Goal: Information Seeking & Learning: Learn about a topic

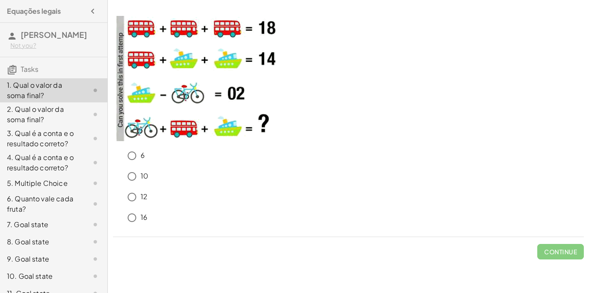
click at [338, 147] on div "6 10 12 16" at bounding box center [348, 187] width 471 height 86
click at [552, 254] on button "Check" at bounding box center [565, 252] width 36 height 16
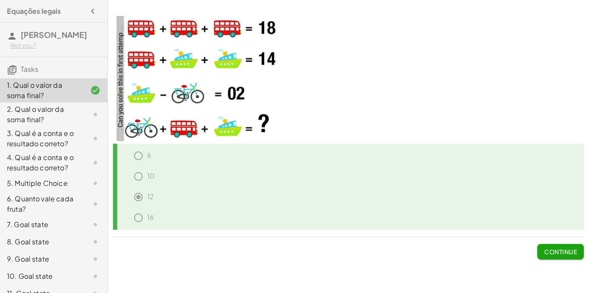
click at [564, 249] on span "Continue" at bounding box center [560, 252] width 33 height 8
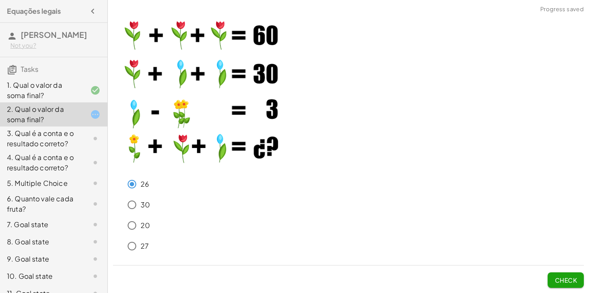
click at [562, 282] on span "Check" at bounding box center [565, 281] width 22 height 8
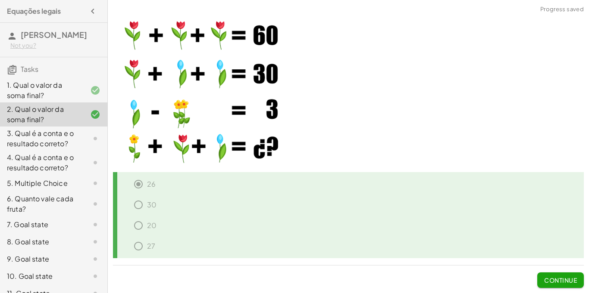
click at [562, 282] on span "Continue" at bounding box center [560, 281] width 33 height 8
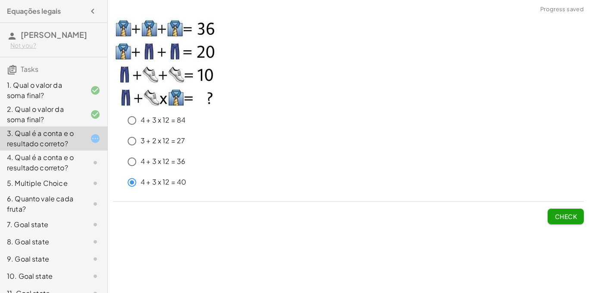
click at [575, 216] on span "Check" at bounding box center [565, 217] width 22 height 8
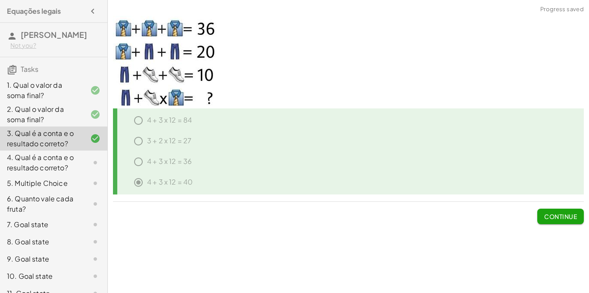
click at [575, 216] on span "Continue" at bounding box center [560, 217] width 33 height 8
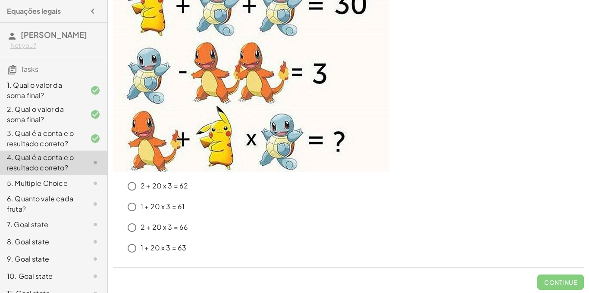
scroll to position [101, 0]
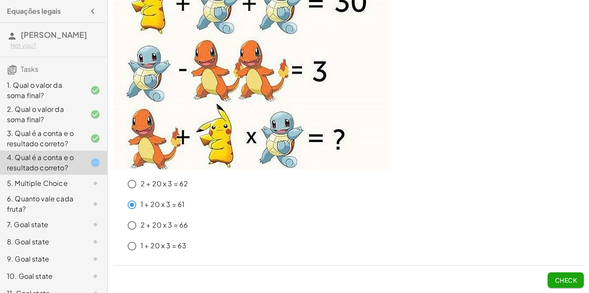
click at [561, 275] on button "Check" at bounding box center [565, 281] width 36 height 16
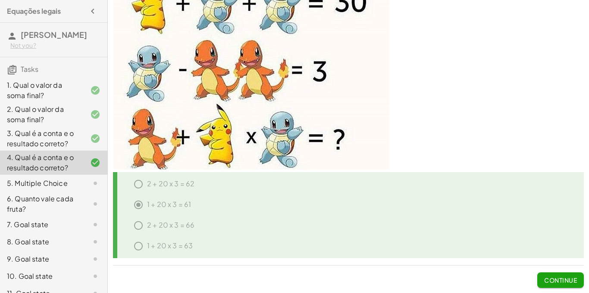
click at [561, 275] on button "Continue" at bounding box center [560, 281] width 47 height 16
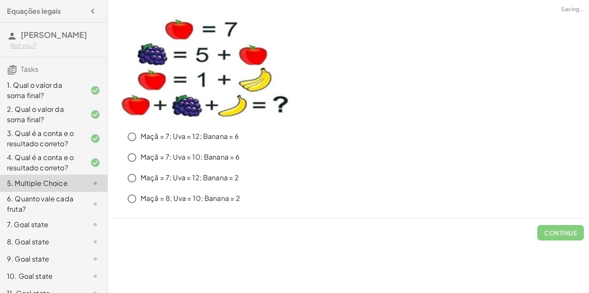
scroll to position [0, 0]
click at [558, 235] on span "Check" at bounding box center [565, 233] width 22 height 8
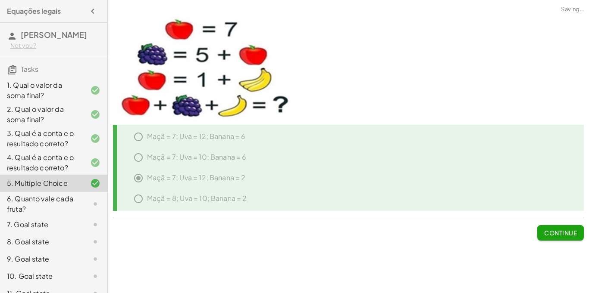
click at [560, 235] on span "Continue" at bounding box center [560, 233] width 33 height 8
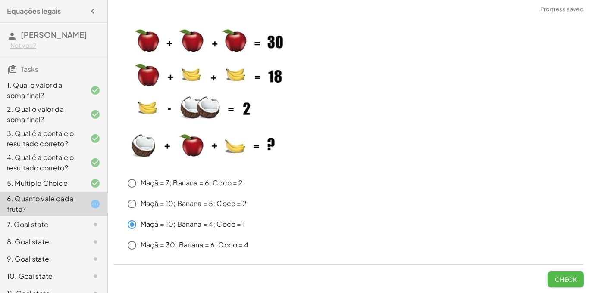
click at [550, 277] on button "Check" at bounding box center [565, 280] width 36 height 16
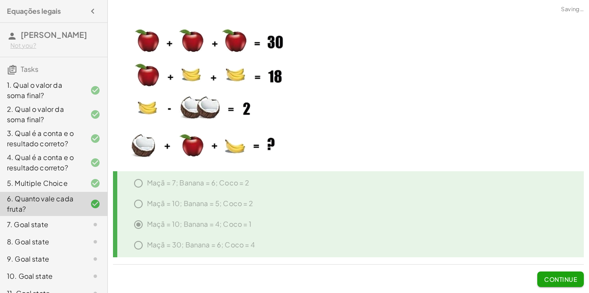
click at [550, 277] on span "Continue" at bounding box center [560, 280] width 33 height 8
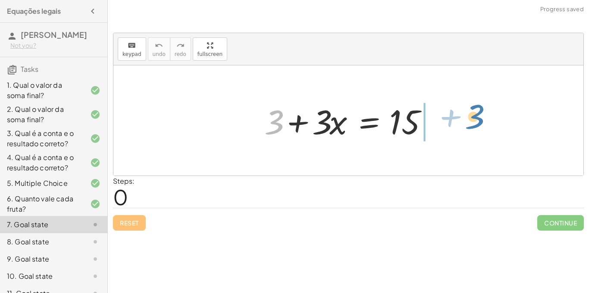
drag, startPoint x: 275, startPoint y: 119, endPoint x: 473, endPoint y: 115, distance: 197.4
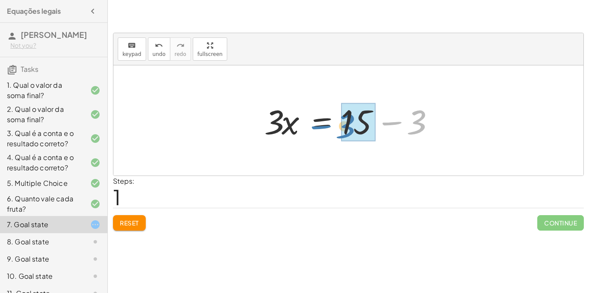
drag, startPoint x: 418, startPoint y: 116, endPoint x: 347, endPoint y: 120, distance: 71.2
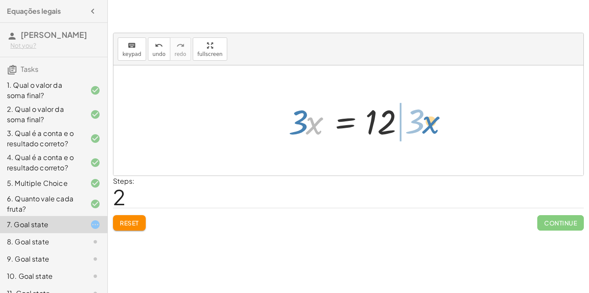
drag, startPoint x: 316, startPoint y: 124, endPoint x: 430, endPoint y: 123, distance: 113.3
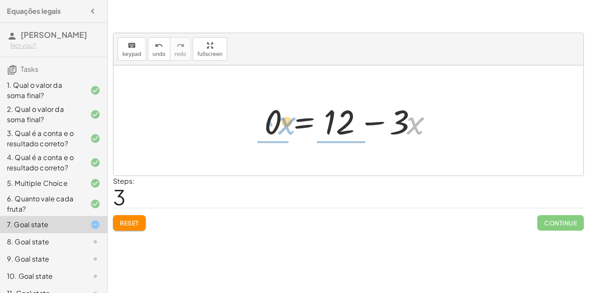
drag, startPoint x: 407, startPoint y: 125, endPoint x: 277, endPoint y: 125, distance: 129.7
click at [277, 125] on div at bounding box center [351, 121] width 183 height 44
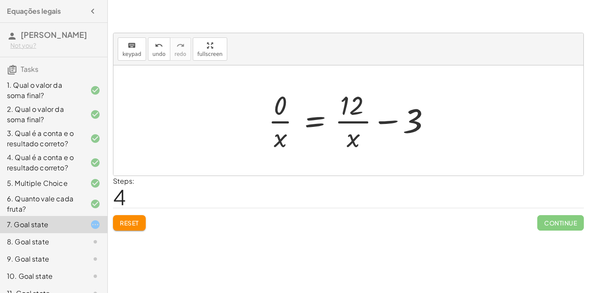
click at [140, 216] on button "Reset" at bounding box center [129, 223] width 33 height 16
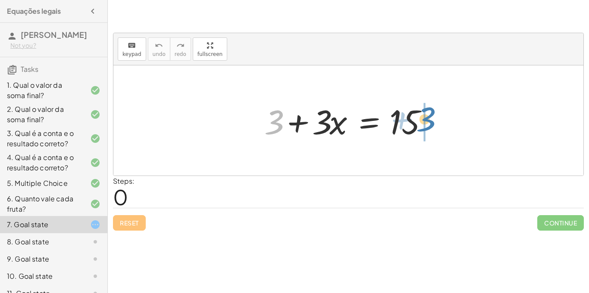
drag, startPoint x: 276, startPoint y: 118, endPoint x: 430, endPoint y: 118, distance: 154.3
click at [430, 118] on div at bounding box center [351, 121] width 183 height 44
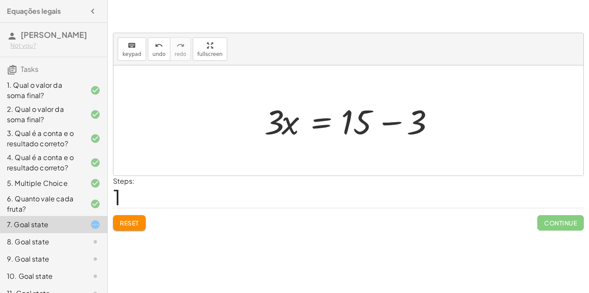
click at [387, 124] on div at bounding box center [351, 121] width 183 height 44
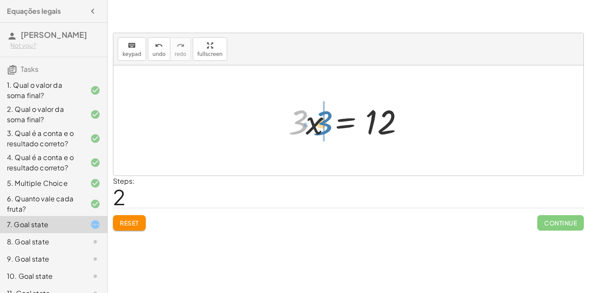
drag, startPoint x: 298, startPoint y: 122, endPoint x: 323, endPoint y: 124, distance: 25.1
drag, startPoint x: 313, startPoint y: 126, endPoint x: 408, endPoint y: 141, distance: 95.6
click at [408, 141] on div at bounding box center [351, 121] width 135 height 44
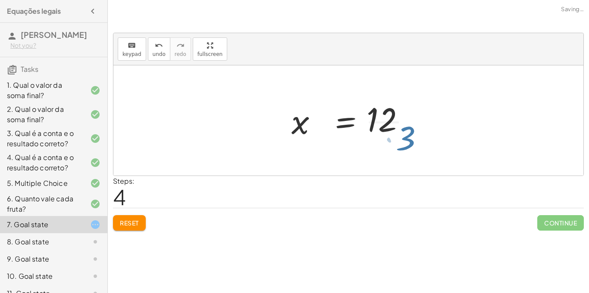
click at [408, 141] on div at bounding box center [361, 120] width 120 height 66
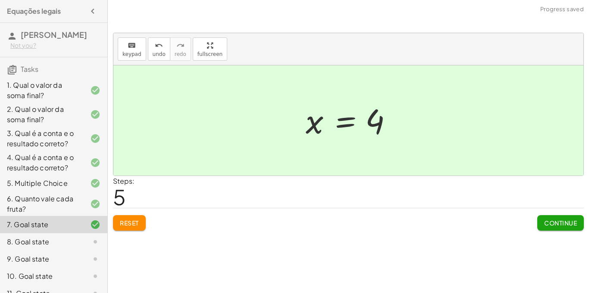
click at [382, 126] on div at bounding box center [351, 121] width 100 height 43
click at [354, 123] on div at bounding box center [351, 121] width 100 height 43
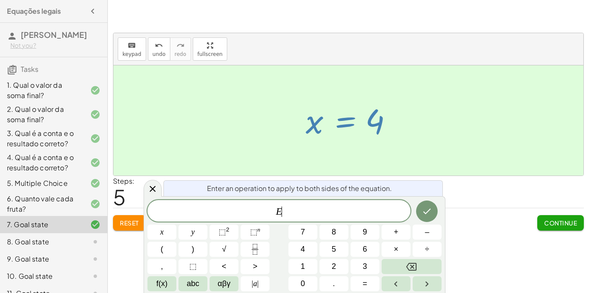
scroll to position [0, 0]
click at [562, 222] on span "Continue" at bounding box center [560, 223] width 33 height 8
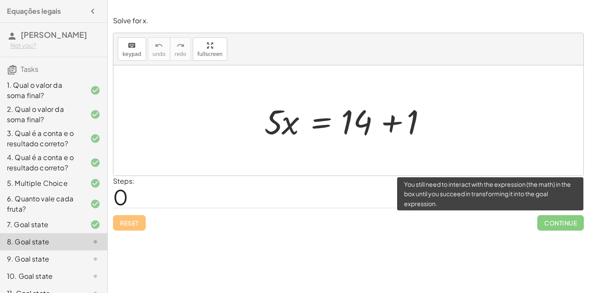
click at [562, 222] on span "Continue" at bounding box center [560, 223] width 47 height 16
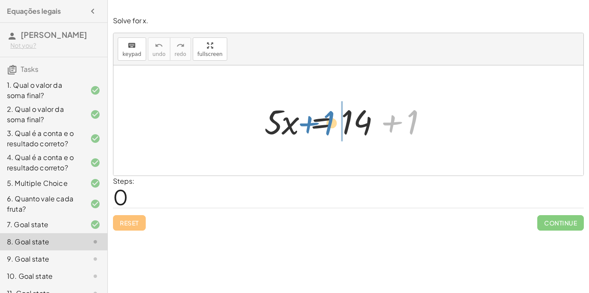
drag, startPoint x: 406, startPoint y: 120, endPoint x: 322, endPoint y: 121, distance: 84.0
click at [322, 121] on div at bounding box center [351, 121] width 183 height 44
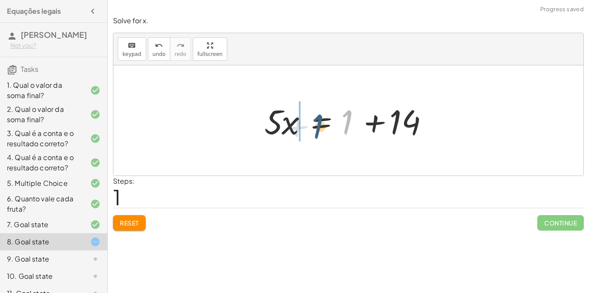
drag, startPoint x: 344, startPoint y: 120, endPoint x: 308, endPoint y: 124, distance: 36.5
click at [308, 124] on div at bounding box center [351, 121] width 183 height 44
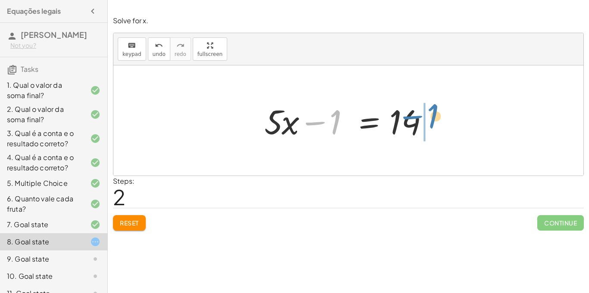
drag, startPoint x: 310, startPoint y: 123, endPoint x: 414, endPoint y: 116, distance: 104.0
click at [414, 116] on div at bounding box center [351, 121] width 183 height 44
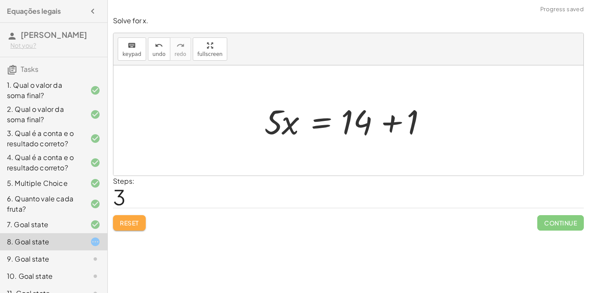
click at [130, 221] on span "Reset" at bounding box center [129, 223] width 19 height 8
drag, startPoint x: 288, startPoint y: 126, endPoint x: 257, endPoint y: 122, distance: 31.6
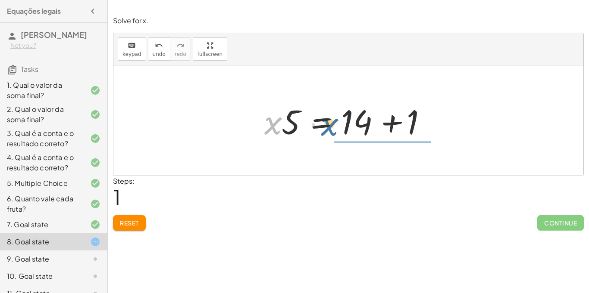
drag, startPoint x: 274, startPoint y: 122, endPoint x: 371, endPoint y: 122, distance: 97.4
click at [371, 122] on div at bounding box center [351, 121] width 183 height 44
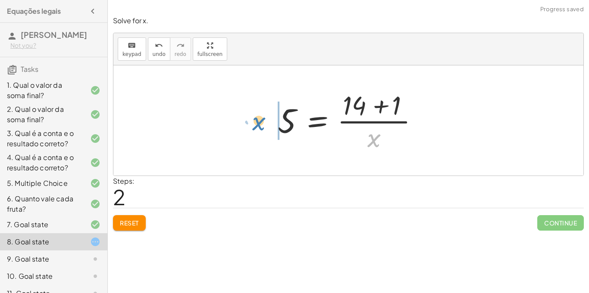
drag, startPoint x: 377, startPoint y: 141, endPoint x: 266, endPoint y: 123, distance: 112.2
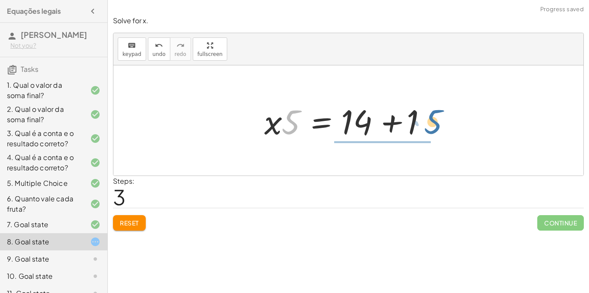
drag, startPoint x: 283, startPoint y: 119, endPoint x: 426, endPoint y: 119, distance: 143.5
click at [426, 119] on div at bounding box center [351, 121] width 183 height 44
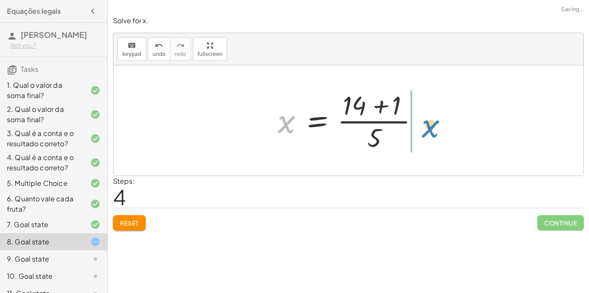
drag, startPoint x: 293, startPoint y: 129, endPoint x: 435, endPoint y: 134, distance: 142.3
click at [435, 134] on div "· 5 · x = + 14 + 1 · x · 5 = + 14 + 1 5 = · ( + 14 + 1 ) · x · x · 5 = + 14 + 1…" at bounding box center [348, 120] width 470 height 110
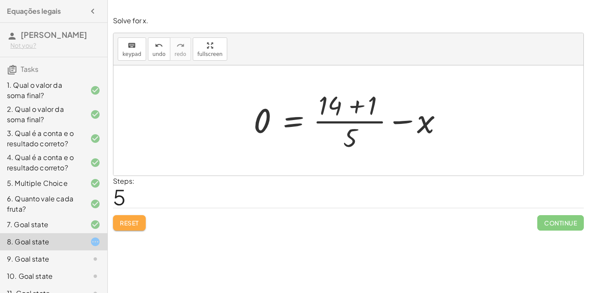
click at [143, 215] on button "Reset" at bounding box center [129, 223] width 33 height 16
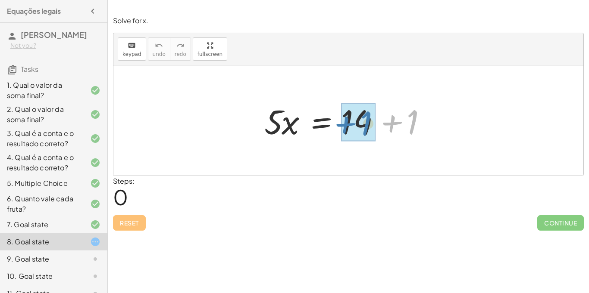
drag, startPoint x: 413, startPoint y: 115, endPoint x: 361, endPoint y: 117, distance: 52.6
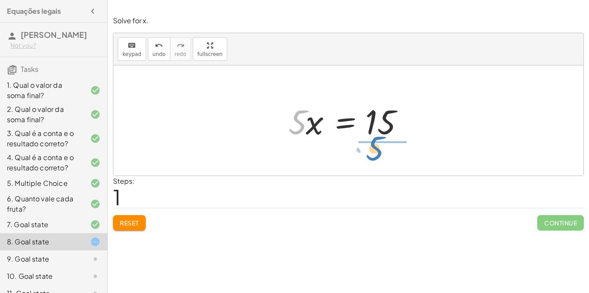
drag, startPoint x: 299, startPoint y: 125, endPoint x: 377, endPoint y: 152, distance: 82.3
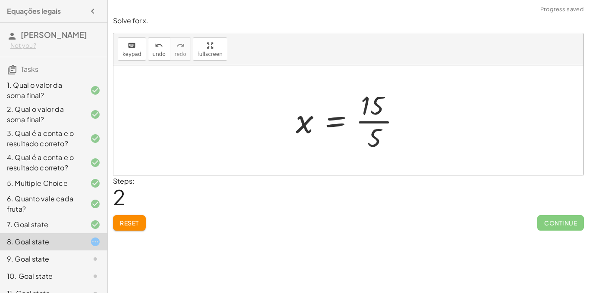
click at [380, 116] on div at bounding box center [351, 120] width 120 height 66
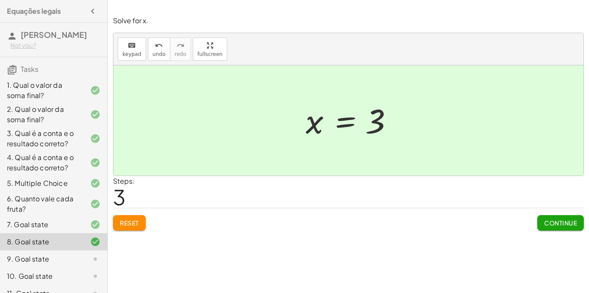
click at [436, 178] on div "Steps: 3" at bounding box center [348, 192] width 471 height 32
click at [555, 224] on span "Continue" at bounding box center [560, 223] width 33 height 8
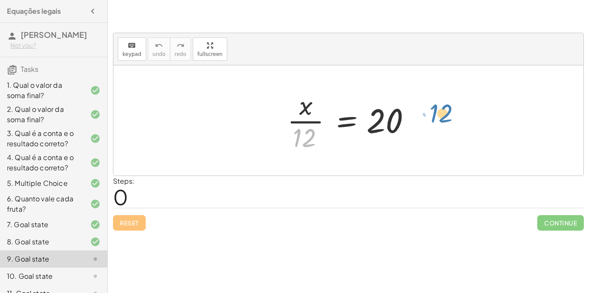
drag, startPoint x: 304, startPoint y: 139, endPoint x: 435, endPoint y: 115, distance: 133.2
drag, startPoint x: 313, startPoint y: 137, endPoint x: 424, endPoint y: 125, distance: 111.3
click at [424, 125] on div "· 12 · x · 12 = 20" at bounding box center [348, 120] width 470 height 110
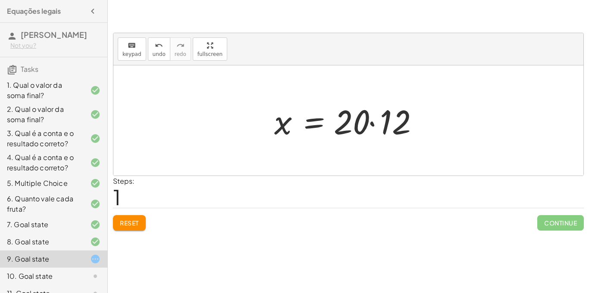
click at [124, 218] on button "Reset" at bounding box center [129, 223] width 33 height 16
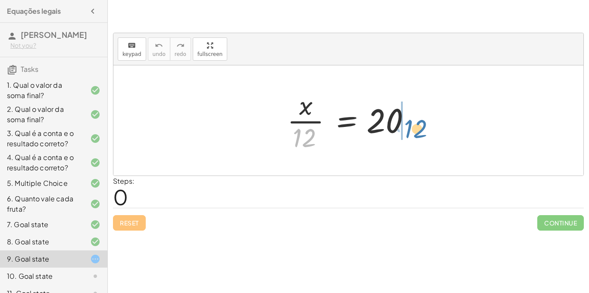
drag, startPoint x: 305, startPoint y: 130, endPoint x: 417, endPoint y: 121, distance: 112.4
click at [417, 121] on div at bounding box center [351, 120] width 137 height 66
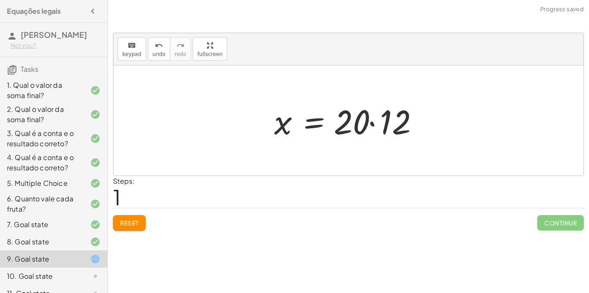
click at [282, 125] on div at bounding box center [352, 121] width 164 height 44
drag, startPoint x: 283, startPoint y: 128, endPoint x: 326, endPoint y: 129, distance: 43.1
click at [326, 129] on div at bounding box center [352, 121] width 164 height 44
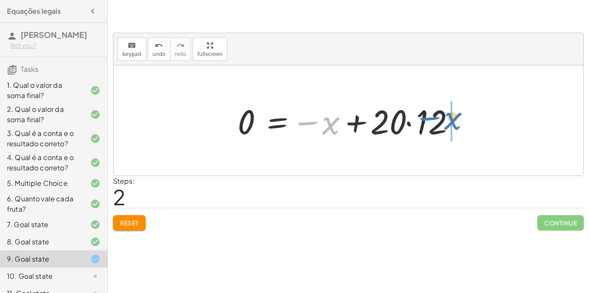
drag, startPoint x: 337, startPoint y: 122, endPoint x: 463, endPoint y: 118, distance: 126.3
click at [463, 118] on div at bounding box center [351, 121] width 237 height 44
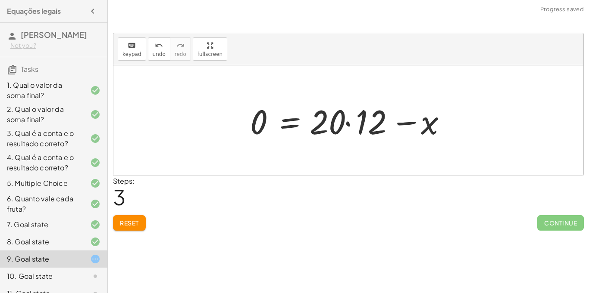
click at [370, 118] on div at bounding box center [352, 121] width 212 height 44
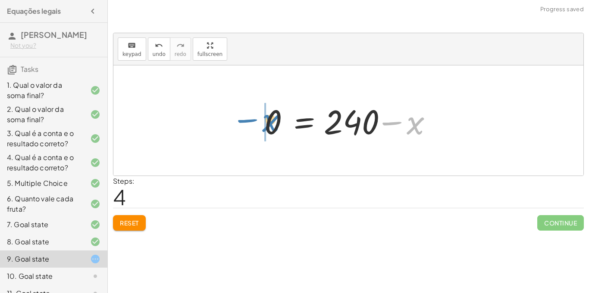
drag, startPoint x: 411, startPoint y: 121, endPoint x: 265, endPoint y: 118, distance: 146.5
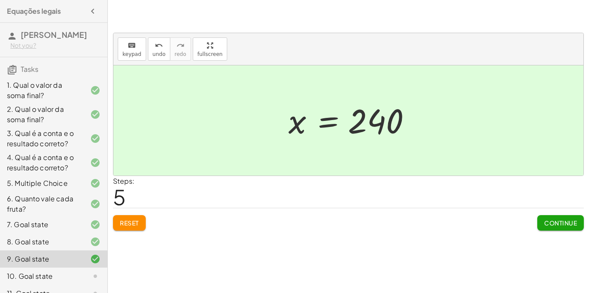
click at [548, 213] on div "Continue" at bounding box center [560, 220] width 47 height 22
click at [549, 221] on span "Continue" at bounding box center [560, 223] width 33 height 8
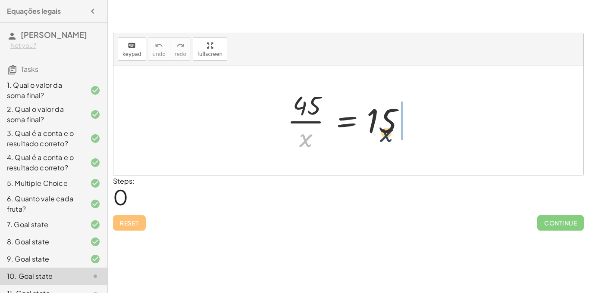
drag, startPoint x: 305, startPoint y: 137, endPoint x: 418, endPoint y: 127, distance: 113.8
click at [418, 127] on div at bounding box center [351, 120] width 137 height 66
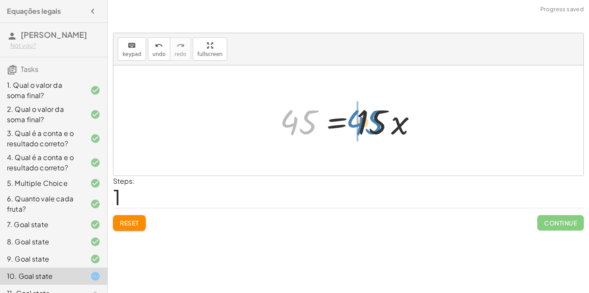
drag, startPoint x: 302, startPoint y: 117, endPoint x: 368, endPoint y: 117, distance: 66.8
click at [368, 117] on div at bounding box center [351, 121] width 152 height 44
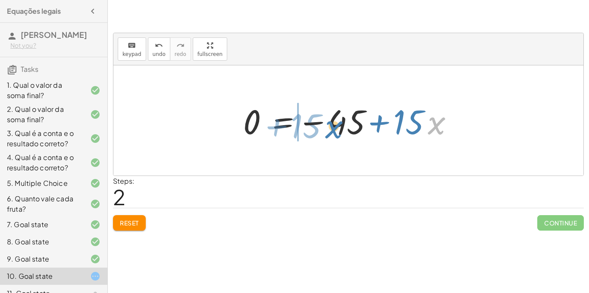
drag, startPoint x: 436, startPoint y: 131, endPoint x: 323, endPoint y: 132, distance: 113.8
click at [323, 132] on div at bounding box center [351, 121] width 225 height 44
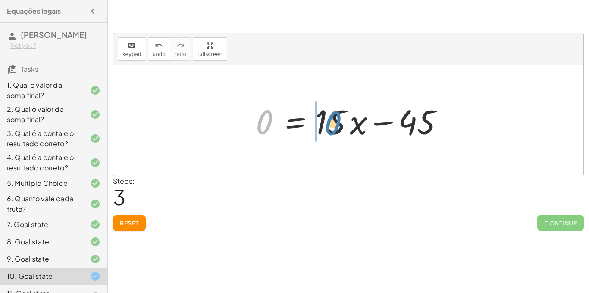
drag, startPoint x: 262, startPoint y: 117, endPoint x: 332, endPoint y: 118, distance: 69.4
click at [332, 118] on div at bounding box center [351, 121] width 200 height 44
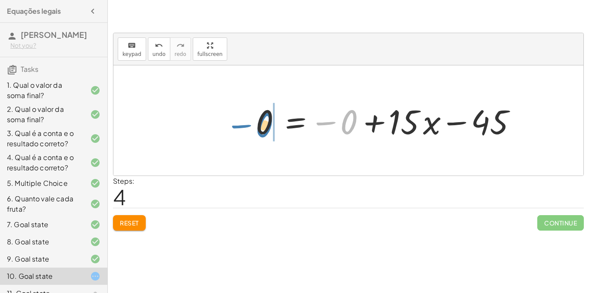
drag, startPoint x: 346, startPoint y: 120, endPoint x: 262, endPoint y: 123, distance: 84.5
click at [262, 123] on div at bounding box center [387, 121] width 273 height 44
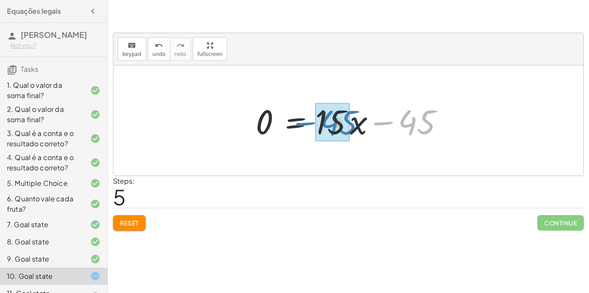
drag, startPoint x: 412, startPoint y: 126, endPoint x: 332, endPoint y: 127, distance: 79.3
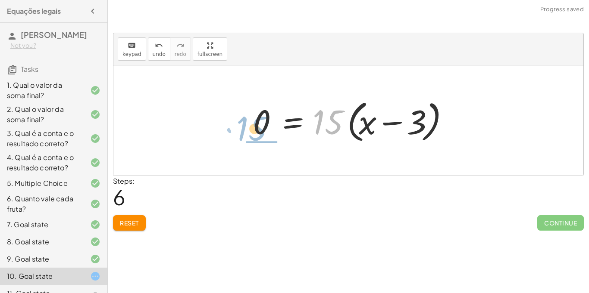
drag, startPoint x: 331, startPoint y: 121, endPoint x: 261, endPoint y: 127, distance: 71.0
click at [261, 127] on div at bounding box center [352, 121] width 206 height 50
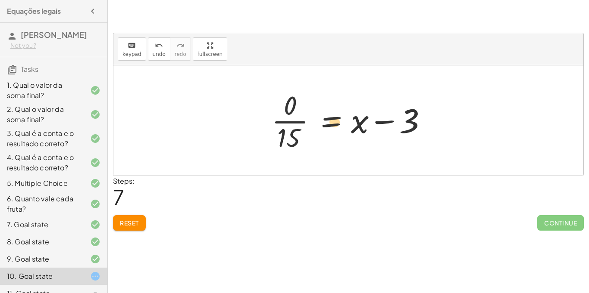
drag, startPoint x: 358, startPoint y: 122, endPoint x: 368, endPoint y: 128, distance: 11.0
click at [368, 128] on div at bounding box center [351, 120] width 168 height 66
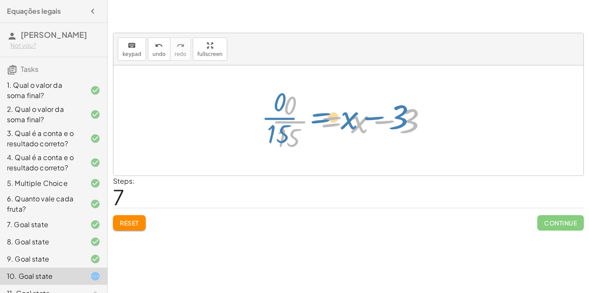
drag, startPoint x: 322, startPoint y: 124, endPoint x: 309, endPoint y: 122, distance: 12.8
click at [309, 122] on div at bounding box center [351, 120] width 168 height 66
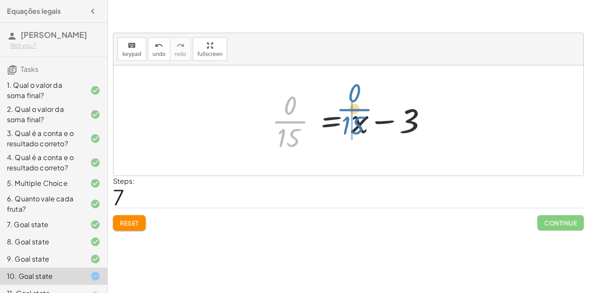
drag, startPoint x: 296, startPoint y: 129, endPoint x: 362, endPoint y: 118, distance: 66.5
click at [362, 118] on div at bounding box center [351, 120] width 168 height 66
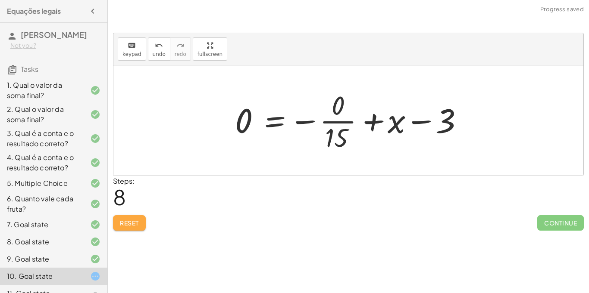
click at [130, 216] on button "Reset" at bounding box center [129, 223] width 33 height 16
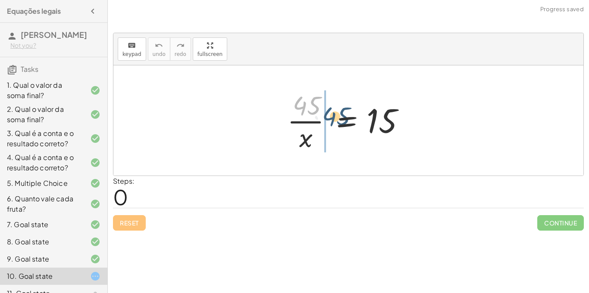
drag, startPoint x: 306, startPoint y: 110, endPoint x: 341, endPoint y: 124, distance: 38.1
click at [341, 124] on div at bounding box center [351, 120] width 137 height 66
drag, startPoint x: 313, startPoint y: 108, endPoint x: 337, endPoint y: 128, distance: 31.2
click at [337, 128] on div at bounding box center [351, 120] width 137 height 66
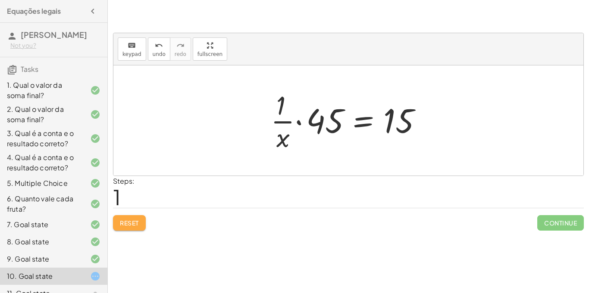
click at [125, 222] on span "Reset" at bounding box center [129, 223] width 19 height 8
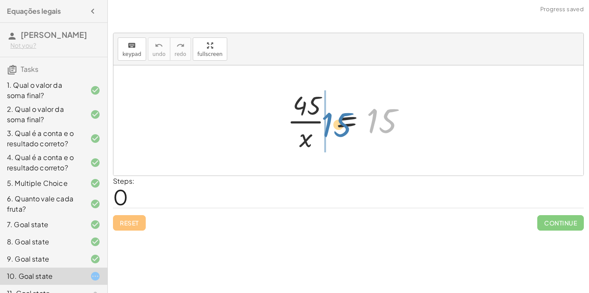
drag, startPoint x: 385, startPoint y: 118, endPoint x: 333, endPoint y: 122, distance: 52.3
click at [333, 122] on div at bounding box center [351, 120] width 137 height 66
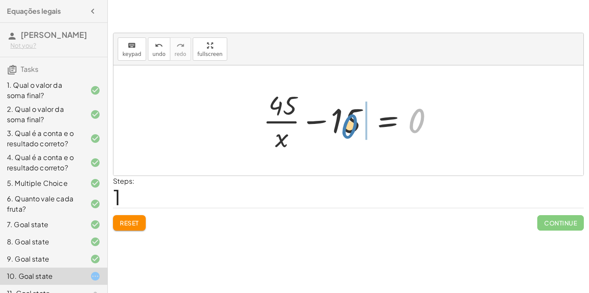
drag, startPoint x: 418, startPoint y: 117, endPoint x: 351, endPoint y: 123, distance: 67.9
click at [351, 123] on div at bounding box center [352, 120] width 186 height 66
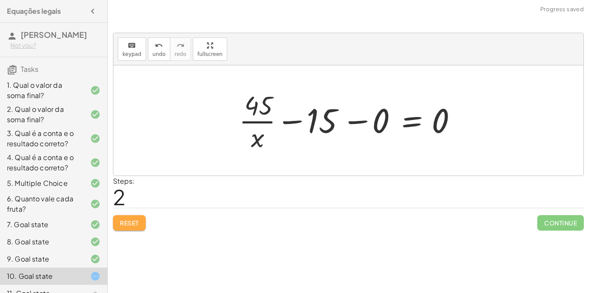
click at [131, 227] on span "Reset" at bounding box center [129, 223] width 19 height 8
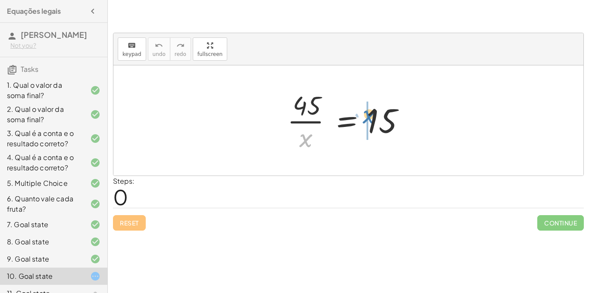
drag, startPoint x: 304, startPoint y: 145, endPoint x: 368, endPoint y: 122, distance: 67.3
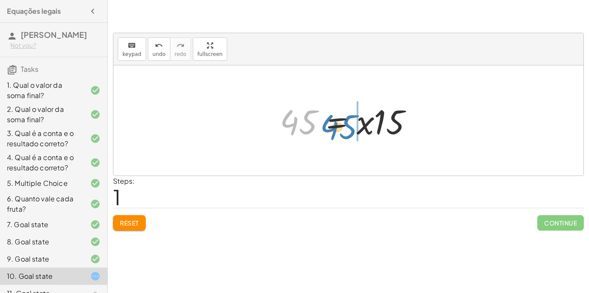
drag, startPoint x: 301, startPoint y: 119, endPoint x: 341, endPoint y: 124, distance: 40.8
click at [341, 124] on div at bounding box center [351, 121] width 152 height 44
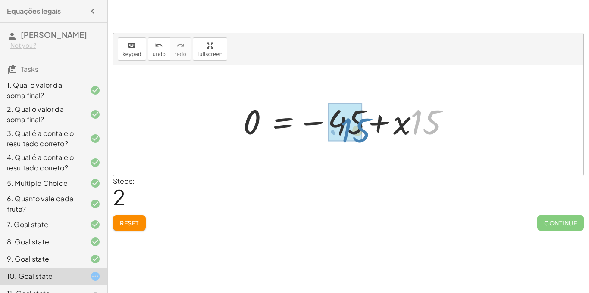
drag, startPoint x: 412, startPoint y: 124, endPoint x: 339, endPoint y: 133, distance: 73.8
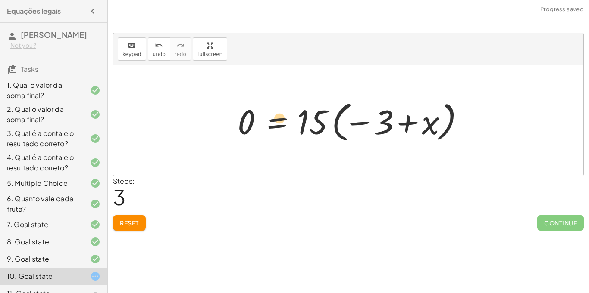
drag, startPoint x: 305, startPoint y: 120, endPoint x: 253, endPoint y: 116, distance: 51.5
click at [253, 116] on div at bounding box center [351, 121] width 237 height 48
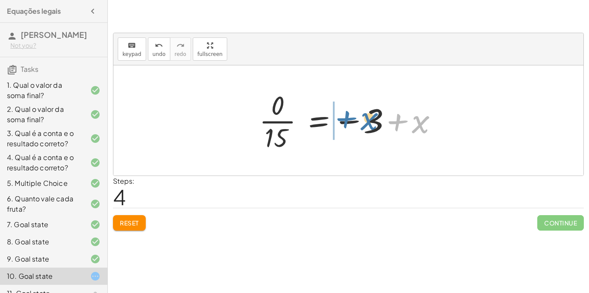
drag, startPoint x: 409, startPoint y: 125, endPoint x: 341, endPoint y: 123, distance: 68.1
click at [341, 123] on div at bounding box center [351, 120] width 193 height 66
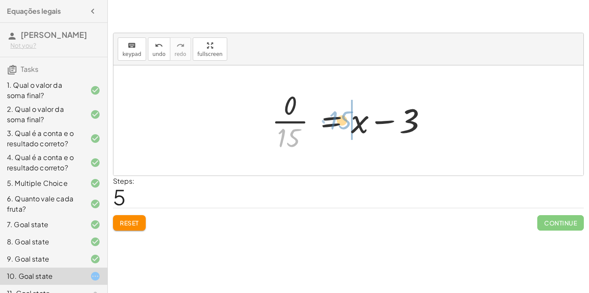
drag, startPoint x: 292, startPoint y: 134, endPoint x: 343, endPoint y: 116, distance: 54.6
click at [343, 116] on div at bounding box center [351, 120] width 168 height 66
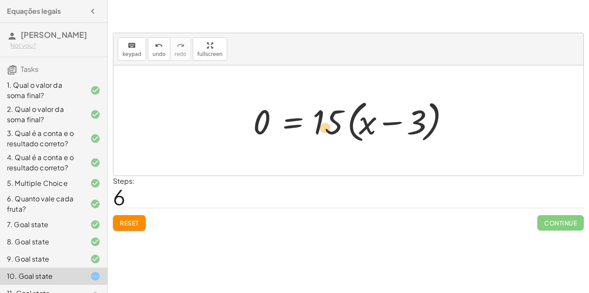
drag, startPoint x: 388, startPoint y: 122, endPoint x: 322, endPoint y: 129, distance: 65.9
click at [322, 129] on div at bounding box center [352, 121] width 206 height 50
drag, startPoint x: 391, startPoint y: 122, endPoint x: 341, endPoint y: 125, distance: 50.5
click at [341, 125] on div at bounding box center [352, 121] width 206 height 50
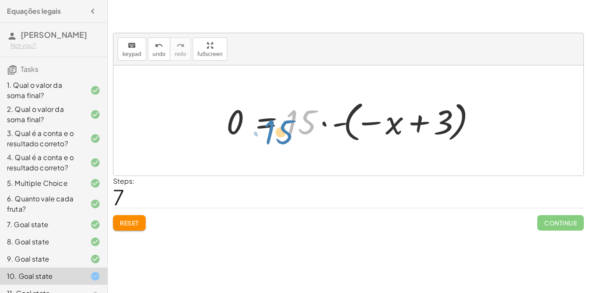
drag, startPoint x: 304, startPoint y: 124, endPoint x: 283, endPoint y: 132, distance: 23.0
click at [283, 132] on div at bounding box center [351, 121] width 259 height 48
drag, startPoint x: 237, startPoint y: 122, endPoint x: 175, endPoint y: 109, distance: 63.5
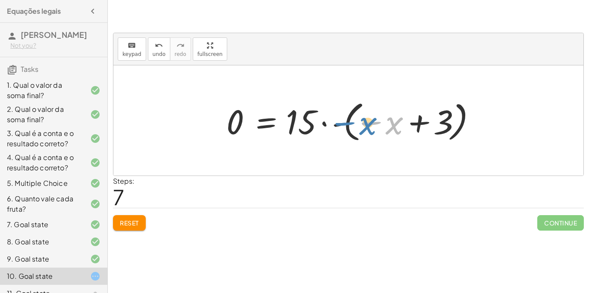
drag, startPoint x: 397, startPoint y: 119, endPoint x: 379, endPoint y: 121, distance: 18.6
click at [379, 121] on div at bounding box center [351, 121] width 259 height 48
click at [140, 222] on button "Reset" at bounding box center [129, 223] width 33 height 16
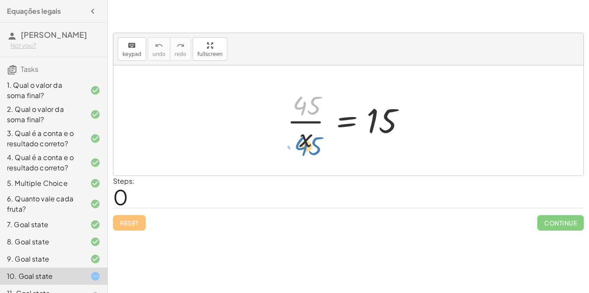
drag, startPoint x: 307, startPoint y: 108, endPoint x: 304, endPoint y: 148, distance: 40.2
click at [304, 148] on div at bounding box center [351, 120] width 137 height 66
drag, startPoint x: 313, startPoint y: 100, endPoint x: 333, endPoint y: 114, distance: 24.5
click at [333, 114] on div at bounding box center [351, 120] width 137 height 66
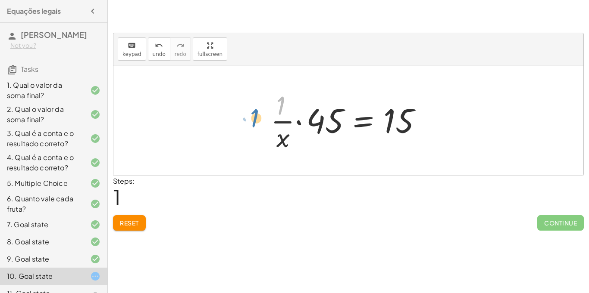
drag, startPoint x: 277, startPoint y: 109, endPoint x: 249, endPoint y: 122, distance: 31.1
click at [249, 122] on div "· 45 · x = [DATE] · x = 15 · · 1" at bounding box center [348, 120] width 470 height 110
drag, startPoint x: 318, startPoint y: 118, endPoint x: 337, endPoint y: 116, distance: 18.6
click at [337, 116] on div at bounding box center [351, 120] width 171 height 66
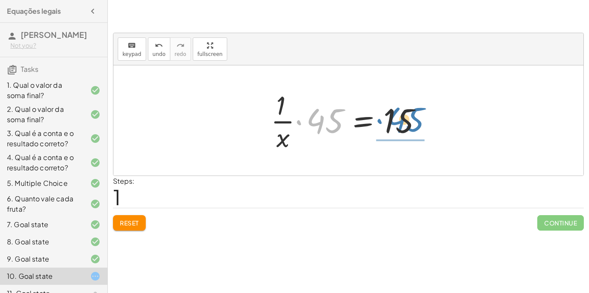
drag, startPoint x: 337, startPoint y: 116, endPoint x: 412, endPoint y: 115, distance: 75.4
click at [412, 115] on div at bounding box center [351, 120] width 171 height 66
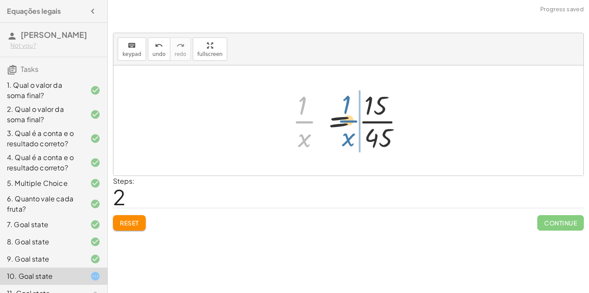
drag, startPoint x: 309, startPoint y: 121, endPoint x: 355, endPoint y: 120, distance: 46.5
click at [355, 120] on div at bounding box center [351, 120] width 127 height 66
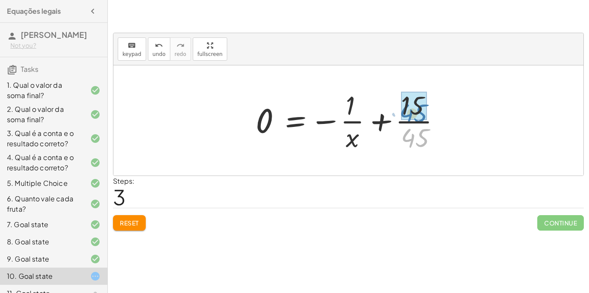
drag, startPoint x: 414, startPoint y: 132, endPoint x: 412, endPoint y: 108, distance: 24.6
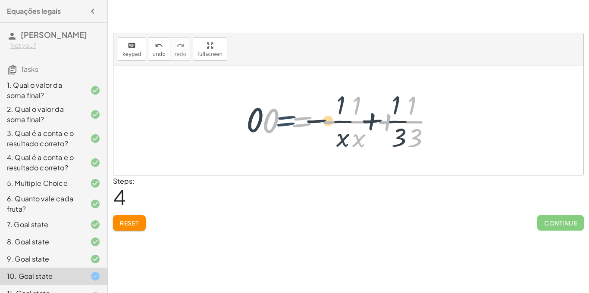
drag, startPoint x: 306, startPoint y: 122, endPoint x: 295, endPoint y: 123, distance: 10.8
click at [295, 123] on div at bounding box center [351, 120] width 187 height 66
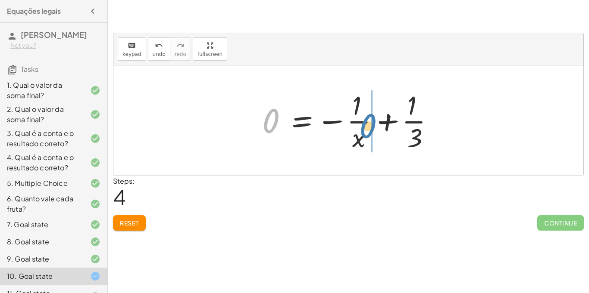
drag, startPoint x: 274, startPoint y: 113, endPoint x: 371, endPoint y: 118, distance: 97.5
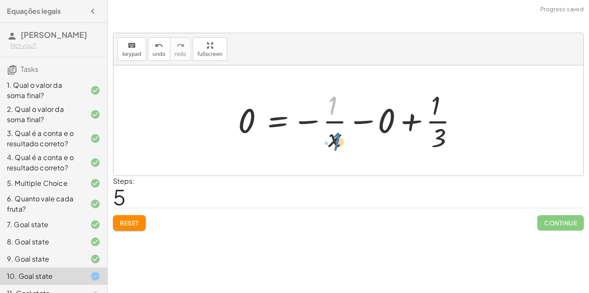
drag, startPoint x: 332, startPoint y: 104, endPoint x: 336, endPoint y: 140, distance: 36.8
click at [336, 140] on div at bounding box center [351, 120] width 235 height 66
drag, startPoint x: 434, startPoint y: 110, endPoint x: 356, endPoint y: 110, distance: 77.6
click at [356, 110] on div at bounding box center [351, 120] width 235 height 66
drag, startPoint x: 438, startPoint y: 134, endPoint x: 367, endPoint y: 102, distance: 78.1
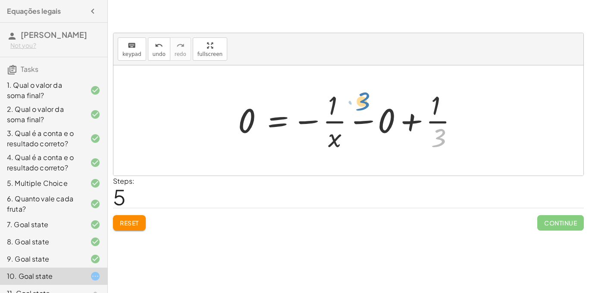
click at [367, 102] on div at bounding box center [351, 120] width 235 height 66
drag, startPoint x: 437, startPoint y: 135, endPoint x: 441, endPoint y: 137, distance: 4.7
click at [441, 137] on div at bounding box center [351, 120] width 235 height 66
drag, startPoint x: 441, startPoint y: 137, endPoint x: 336, endPoint y: 151, distance: 106.0
click at [336, 151] on div at bounding box center [351, 120] width 235 height 66
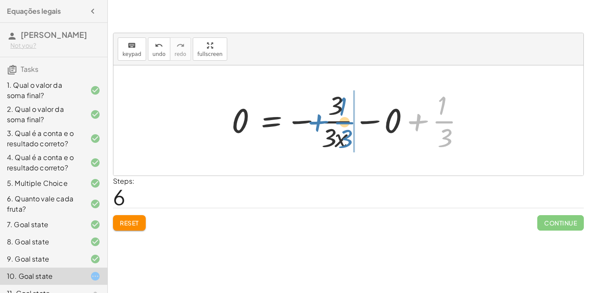
drag, startPoint x: 418, startPoint y: 117, endPoint x: 319, endPoint y: 118, distance: 99.1
click at [319, 118] on div at bounding box center [351, 120] width 248 height 66
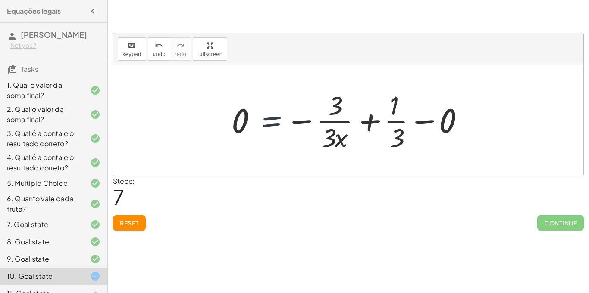
click at [249, 118] on div at bounding box center [351, 120] width 248 height 66
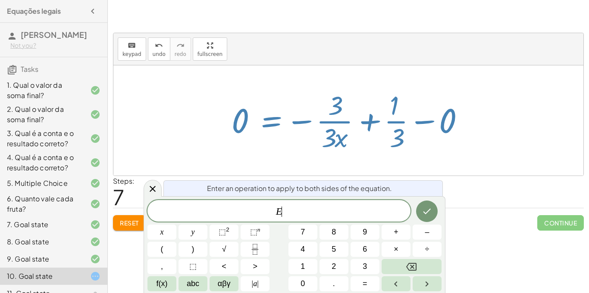
scroll to position [1, 0]
drag, startPoint x: 240, startPoint y: 121, endPoint x: 283, endPoint y: 120, distance: 43.1
click at [283, 120] on div at bounding box center [351, 120] width 248 height 66
click at [225, 112] on div "· 45 · x = 15 · · 1 · x · 45 = 15 · 1 · x = · 15 · 45 0 = − · 1 · x + · 15 · 45…" at bounding box center [347, 120] width 259 height 71
click at [154, 184] on icon at bounding box center [152, 189] width 10 height 10
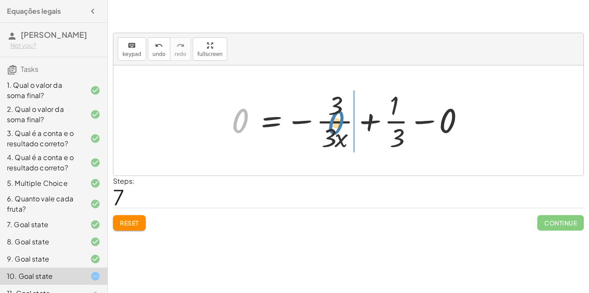
drag, startPoint x: 234, startPoint y: 125, endPoint x: 339, endPoint y: 127, distance: 105.2
click at [339, 127] on div at bounding box center [351, 120] width 248 height 66
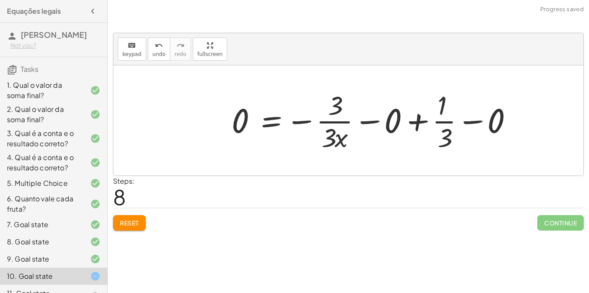
click at [135, 220] on span "Reset" at bounding box center [129, 223] width 19 height 8
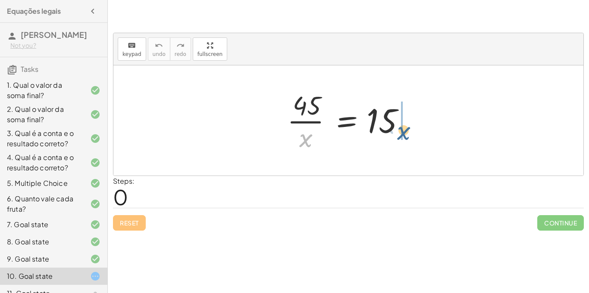
drag, startPoint x: 306, startPoint y: 137, endPoint x: 405, endPoint y: 130, distance: 99.4
click at [405, 130] on div at bounding box center [351, 120] width 137 height 66
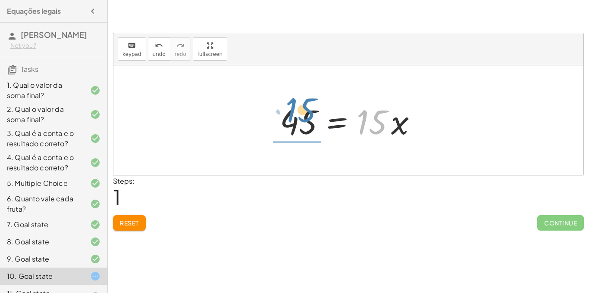
drag, startPoint x: 371, startPoint y: 122, endPoint x: 300, endPoint y: 109, distance: 71.8
click at [300, 109] on div at bounding box center [351, 121] width 152 height 44
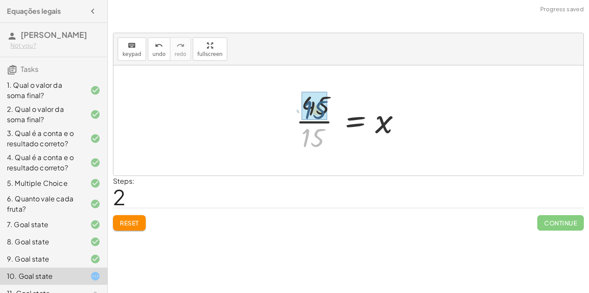
drag, startPoint x: 316, startPoint y: 142, endPoint x: 318, endPoint y: 113, distance: 29.0
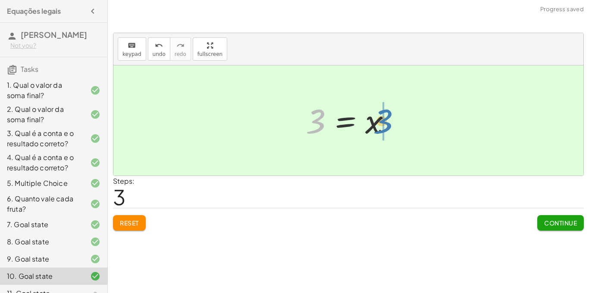
drag, startPoint x: 318, startPoint y: 113, endPoint x: 389, endPoint y: 114, distance: 70.2
click at [389, 114] on div at bounding box center [351, 121] width 100 height 43
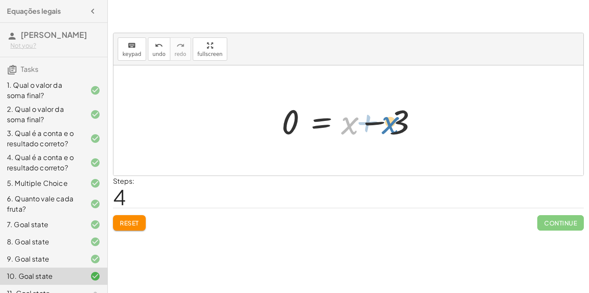
drag, startPoint x: 352, startPoint y: 125, endPoint x: 392, endPoint y: 125, distance: 40.1
click at [392, 125] on div at bounding box center [351, 121] width 149 height 44
drag, startPoint x: 349, startPoint y: 124, endPoint x: 419, endPoint y: 122, distance: 69.9
click at [419, 122] on div at bounding box center [351, 121] width 149 height 44
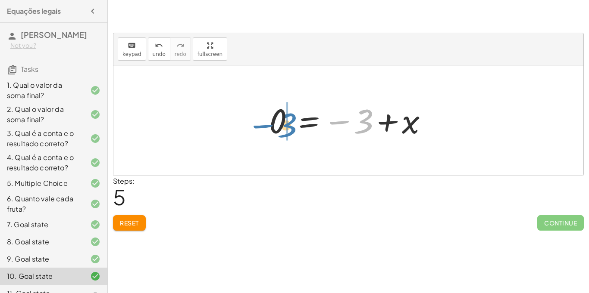
drag, startPoint x: 336, startPoint y: 118, endPoint x: 259, endPoint y: 122, distance: 77.2
click at [259, 122] on div "· 45 · x = 15 45 = · 15 · x · 45 · 15 = x 3 = x 0 = + x − 3 − 3 x = 3 0 + −" at bounding box center [348, 120] width 184 height 47
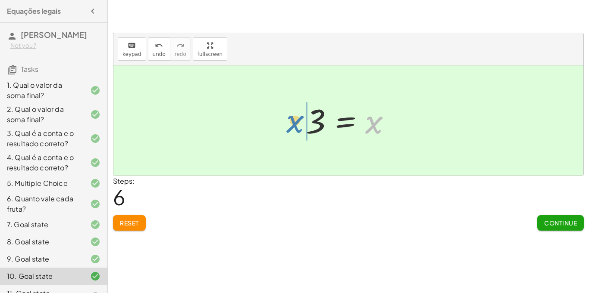
drag, startPoint x: 375, startPoint y: 121, endPoint x: 296, endPoint y: 120, distance: 79.7
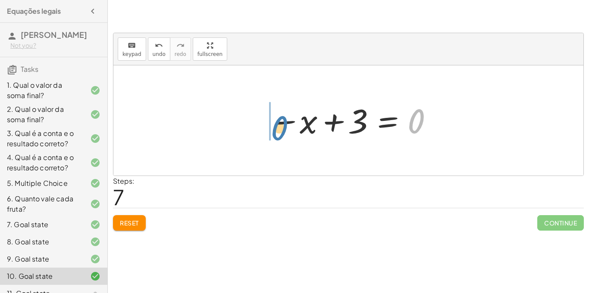
drag, startPoint x: 416, startPoint y: 118, endPoint x: 290, endPoint y: 125, distance: 126.5
click at [290, 125] on div at bounding box center [352, 121] width 174 height 43
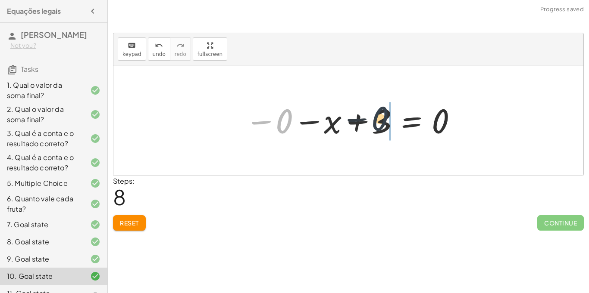
drag, startPoint x: 283, startPoint y: 118, endPoint x: 403, endPoint y: 118, distance: 120.7
click at [403, 118] on div at bounding box center [350, 121] width 221 height 43
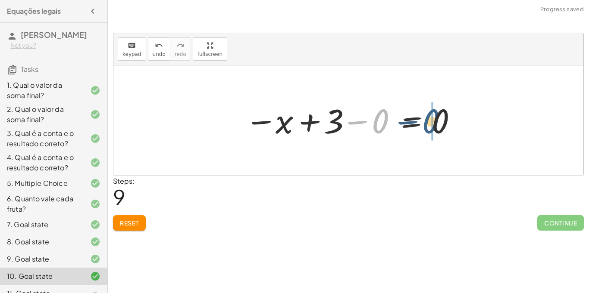
drag, startPoint x: 379, startPoint y: 118, endPoint x: 442, endPoint y: 118, distance: 62.5
click at [442, 118] on div at bounding box center [350, 121] width 221 height 43
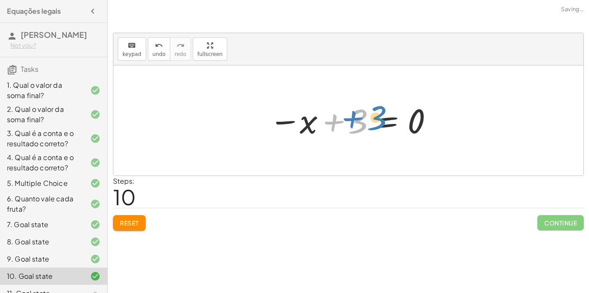
drag, startPoint x: 326, startPoint y: 126, endPoint x: 341, endPoint y: 123, distance: 15.5
click at [341, 123] on div at bounding box center [352, 121] width 174 height 43
drag, startPoint x: 335, startPoint y: 123, endPoint x: 328, endPoint y: 137, distance: 15.4
click at [328, 137] on div at bounding box center [352, 121] width 174 height 43
drag, startPoint x: 287, startPoint y: 122, endPoint x: 293, endPoint y: 122, distance: 5.2
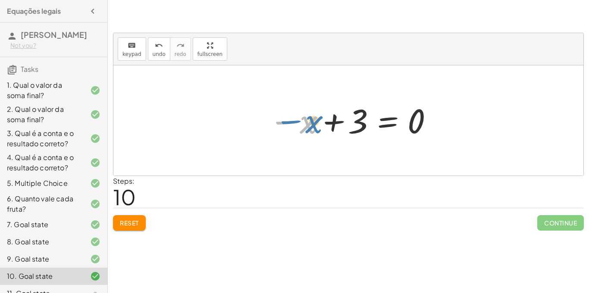
click at [293, 122] on div at bounding box center [352, 121] width 174 height 43
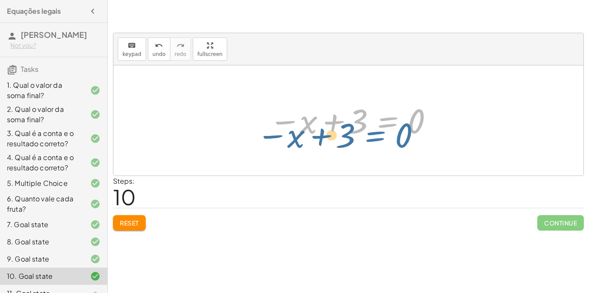
drag, startPoint x: 392, startPoint y: 119, endPoint x: 383, endPoint y: 129, distance: 13.4
click at [383, 129] on div at bounding box center [352, 121] width 174 height 43
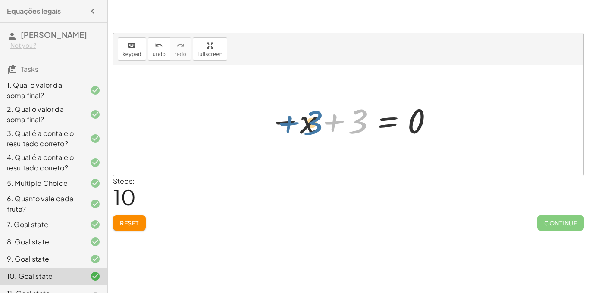
drag, startPoint x: 359, startPoint y: 114, endPoint x: 313, endPoint y: 115, distance: 45.3
click at [313, 115] on div at bounding box center [352, 121] width 174 height 43
drag, startPoint x: 287, startPoint y: 121, endPoint x: 349, endPoint y: 131, distance: 62.0
click at [349, 131] on div at bounding box center [352, 121] width 174 height 43
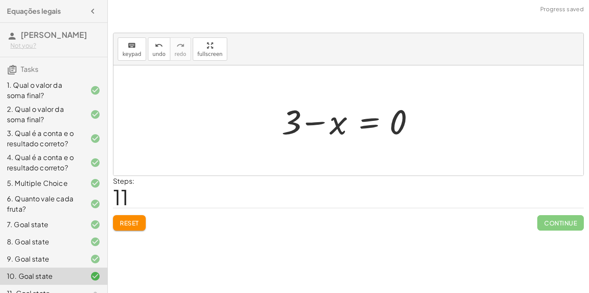
click at [140, 231] on button "Reset" at bounding box center [129, 223] width 33 height 16
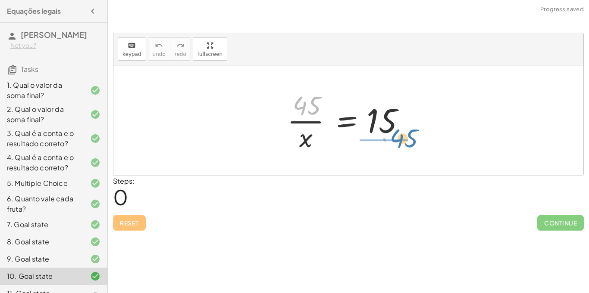
drag, startPoint x: 313, startPoint y: 111, endPoint x: 409, endPoint y: 143, distance: 101.7
click at [409, 143] on div at bounding box center [351, 120] width 137 height 66
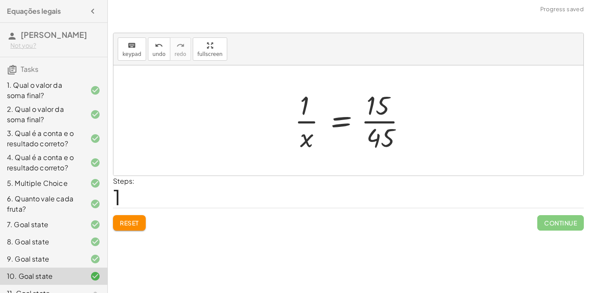
click at [387, 127] on div at bounding box center [353, 120] width 127 height 66
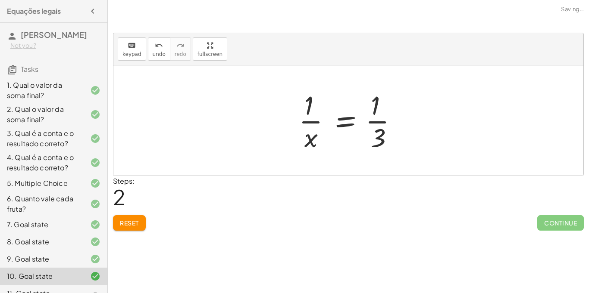
click at [122, 221] on span "Reset" at bounding box center [129, 223] width 19 height 8
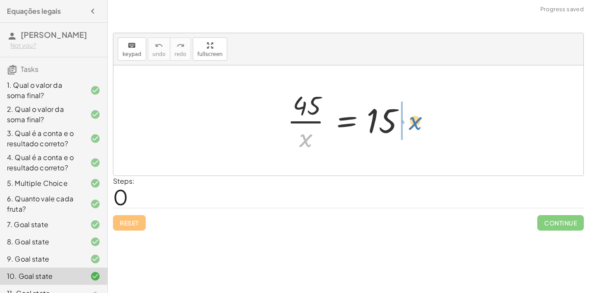
drag, startPoint x: 301, startPoint y: 146, endPoint x: 410, endPoint y: 129, distance: 110.3
click at [410, 129] on div at bounding box center [351, 120] width 137 height 66
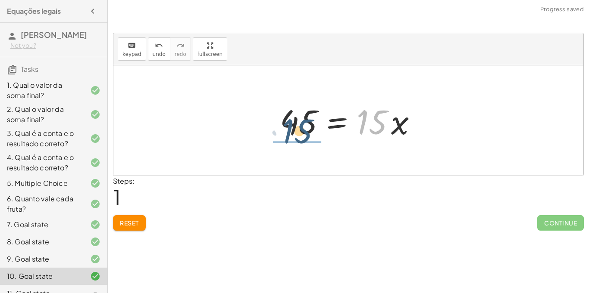
drag, startPoint x: 380, startPoint y: 111, endPoint x: 299, endPoint y: 121, distance: 82.0
click at [299, 121] on div at bounding box center [351, 121] width 152 height 44
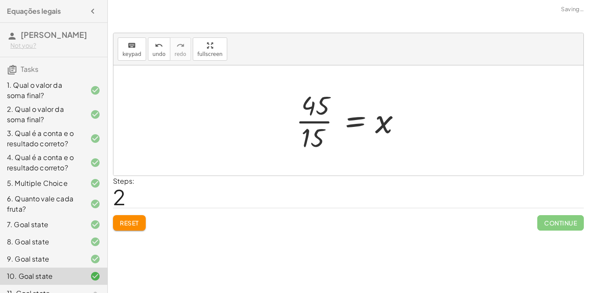
click at [304, 125] on div at bounding box center [351, 120] width 120 height 66
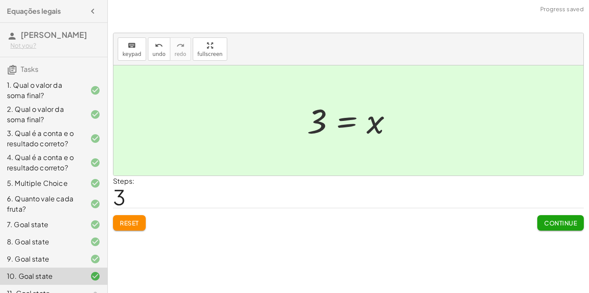
click at [576, 220] on span "Continue" at bounding box center [560, 223] width 33 height 8
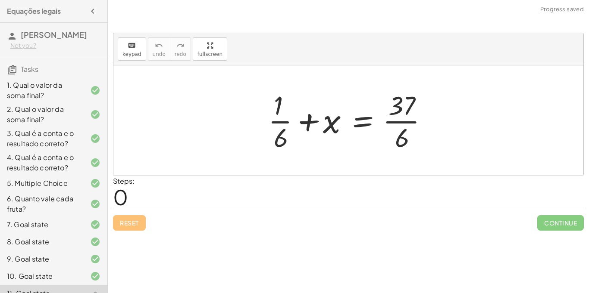
click at [394, 122] on div at bounding box center [351, 120] width 175 height 66
drag, startPoint x: 280, startPoint y: 103, endPoint x: 261, endPoint y: 82, distance: 27.7
drag, startPoint x: 279, startPoint y: 120, endPoint x: 466, endPoint y: 122, distance: 187.0
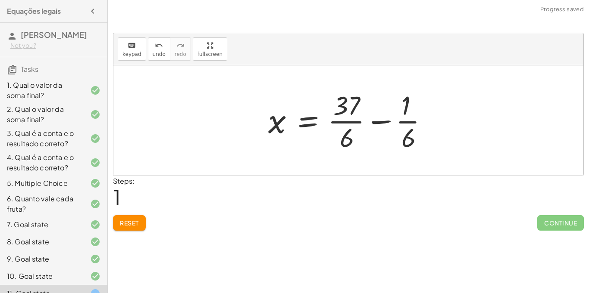
click at [378, 123] on div at bounding box center [351, 120] width 175 height 66
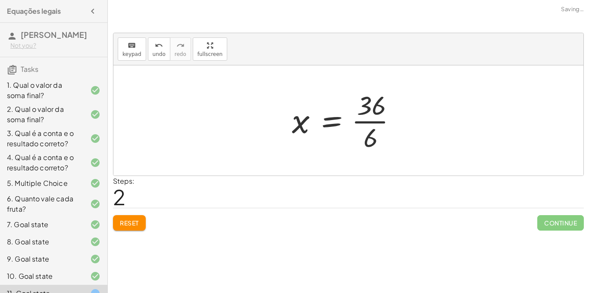
click at [347, 119] on div at bounding box center [347, 120] width 120 height 66
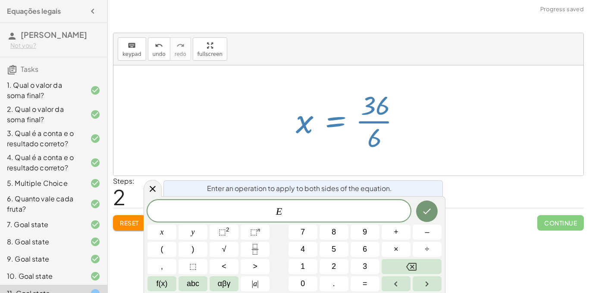
click at [373, 123] on div at bounding box center [351, 120] width 120 height 66
click at [461, 136] on div at bounding box center [348, 120] width 470 height 110
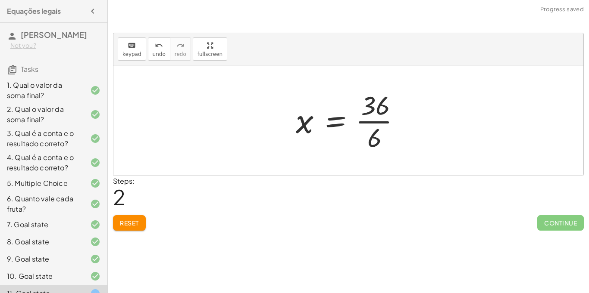
click at [385, 120] on div at bounding box center [351, 120] width 120 height 66
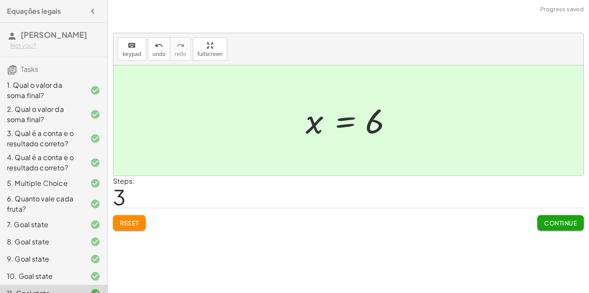
click at [576, 217] on button "Continue" at bounding box center [560, 223] width 47 height 16
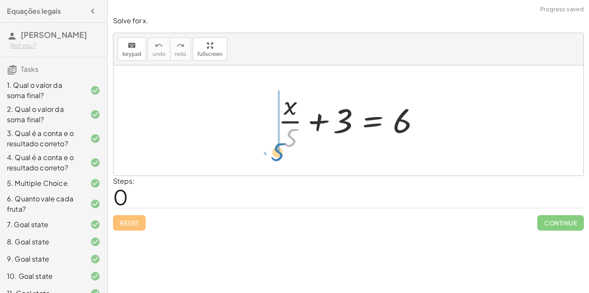
drag, startPoint x: 284, startPoint y: 136, endPoint x: 268, endPoint y: 152, distance: 22.5
click at [268, 152] on div "· 5 + · x · 5 + 3 = 6" at bounding box center [348, 120] width 166 height 71
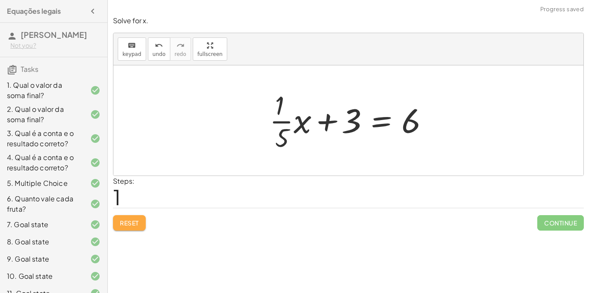
click at [141, 216] on button "Reset" at bounding box center [129, 223] width 33 height 16
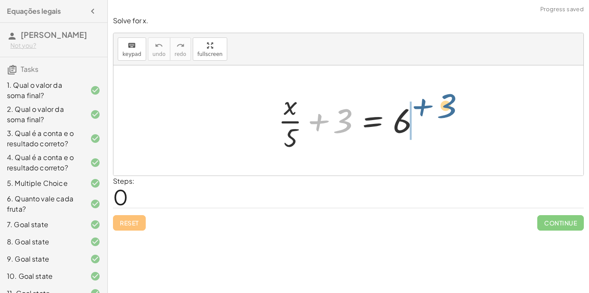
drag, startPoint x: 349, startPoint y: 117, endPoint x: 452, endPoint y: 104, distance: 104.2
click at [452, 104] on div "+ 3 + · x · 5 + 3 = 6" at bounding box center [348, 120] width 470 height 110
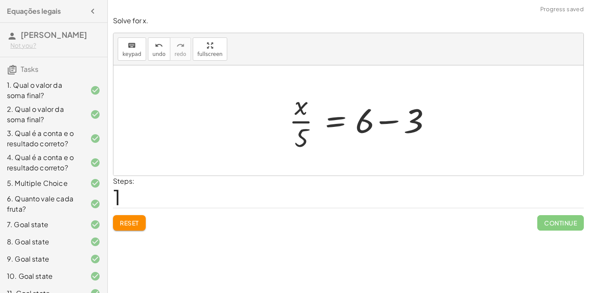
click at [430, 136] on div "+ · x · 5 + 3 = 6 · x · 5 3 = 6 + −" at bounding box center [359, 120] width 166 height 71
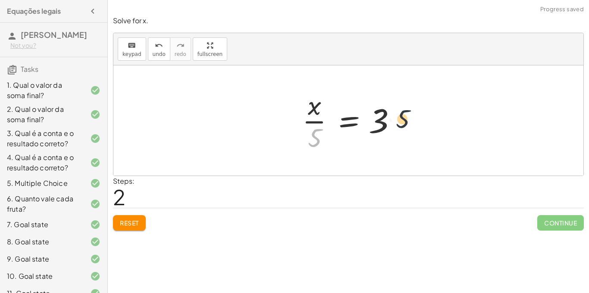
drag, startPoint x: 311, startPoint y: 147, endPoint x: 407, endPoint y: 126, distance: 98.7
click at [407, 126] on div "+ · x · 5 + 3 = 6 · x · 5 = + 6 − 3 · 5 · x · 5 = 3" at bounding box center [348, 120] width 470 height 110
drag, startPoint x: 318, startPoint y: 146, endPoint x: 387, endPoint y: 155, distance: 69.1
click at [387, 155] on div "+ · x · 5 + 3 = 6 · x · 5 = + 6 − 3 · 5 · x · 5 = 3" at bounding box center [348, 120] width 118 height 71
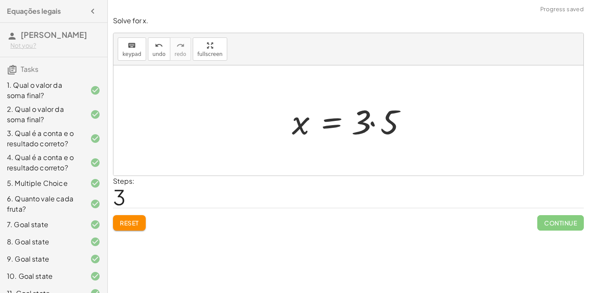
click at [390, 129] on div at bounding box center [351, 121] width 129 height 44
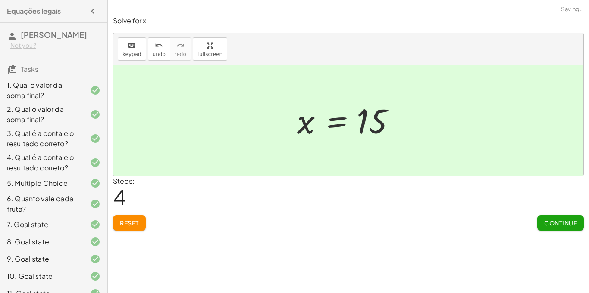
click at [574, 230] on button "Continue" at bounding box center [560, 223] width 47 height 16
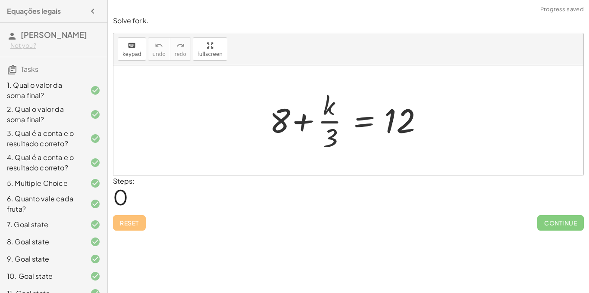
drag, startPoint x: 80, startPoint y: 143, endPoint x: 77, endPoint y: 82, distance: 60.8
click at [77, 82] on div "Equações legais [PERSON_NAME] Not you? Tasks 1. Qual o valor da soma final? 2. …" at bounding box center [53, 146] width 107 height 293
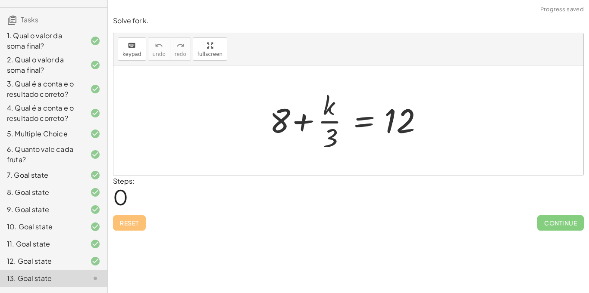
scroll to position [109, 0]
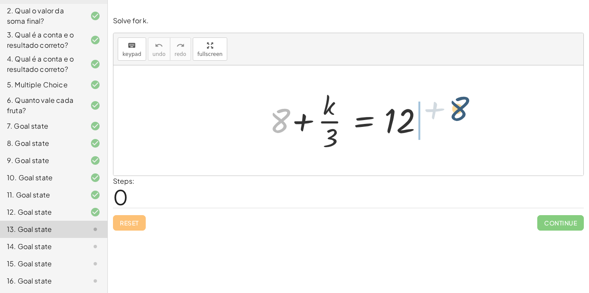
drag, startPoint x: 277, startPoint y: 125, endPoint x: 455, endPoint y: 115, distance: 177.8
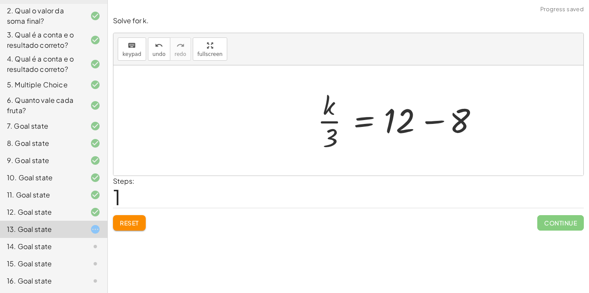
click at [433, 118] on div at bounding box center [399, 120] width 173 height 66
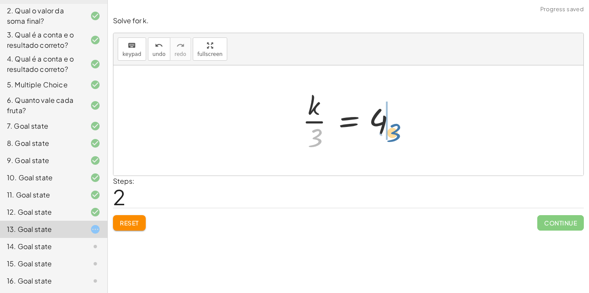
drag, startPoint x: 322, startPoint y: 133, endPoint x: 401, endPoint y: 127, distance: 79.1
click at [401, 127] on div at bounding box center [351, 120] width 107 height 66
click at [390, 119] on div at bounding box center [369, 121] width 129 height 44
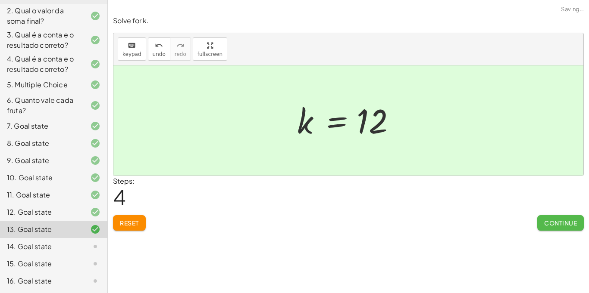
click at [546, 219] on span "Continue" at bounding box center [560, 223] width 33 height 8
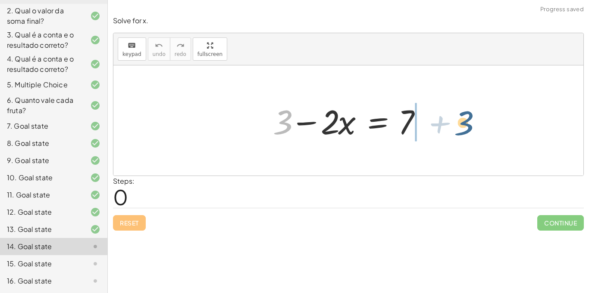
drag, startPoint x: 288, startPoint y: 134, endPoint x: 467, endPoint y: 133, distance: 178.8
click at [467, 133] on div "+ 3 + 3 − · 2 · x = 7" at bounding box center [348, 120] width 470 height 110
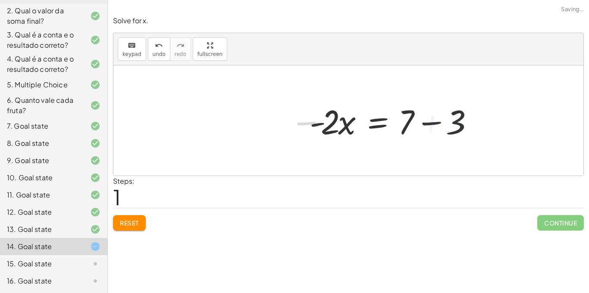
click at [413, 128] on div at bounding box center [393, 121] width 177 height 44
click at [419, 128] on div at bounding box center [393, 121] width 177 height 44
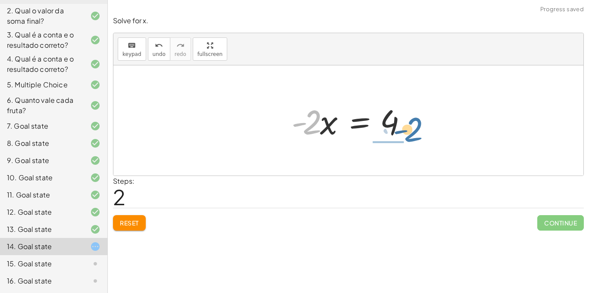
drag, startPoint x: 308, startPoint y: 117, endPoint x: 409, endPoint y: 125, distance: 101.1
click at [409, 125] on div at bounding box center [351, 121] width 129 height 44
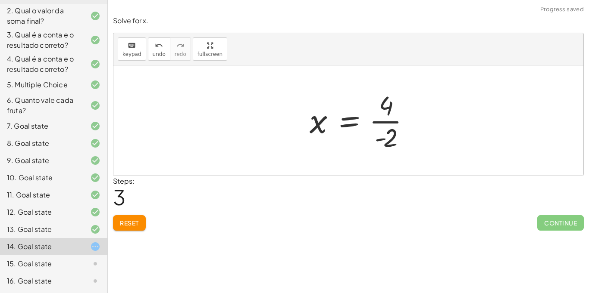
click at [402, 125] on div at bounding box center [363, 120] width 116 height 66
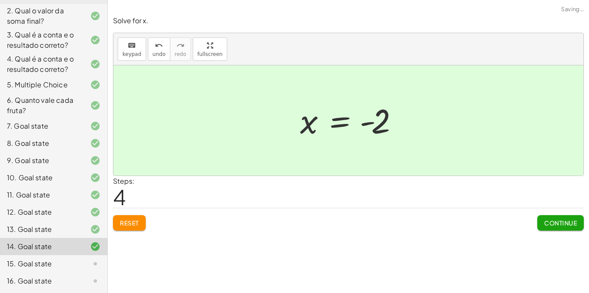
click at [555, 223] on span "Continue" at bounding box center [560, 223] width 33 height 8
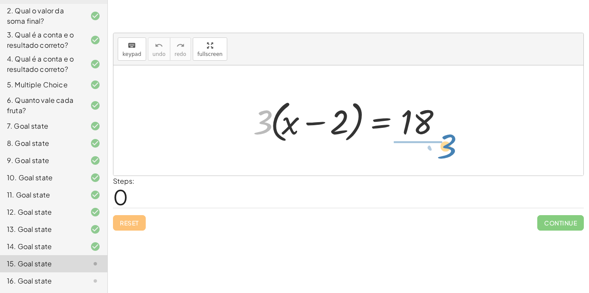
drag, startPoint x: 264, startPoint y: 115, endPoint x: 448, endPoint y: 140, distance: 185.6
click at [448, 140] on div at bounding box center [352, 121] width 206 height 50
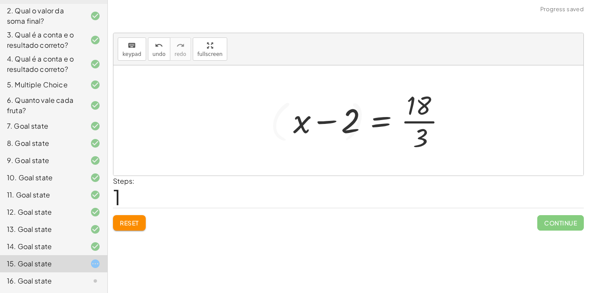
click at [414, 121] on div at bounding box center [373, 120] width 168 height 66
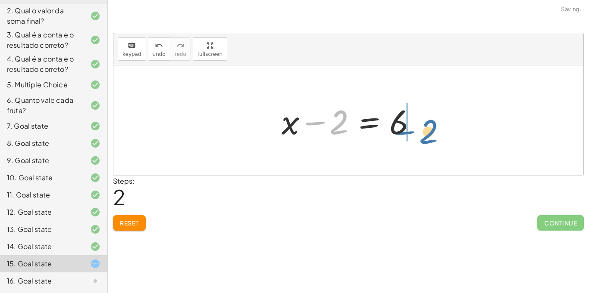
drag, startPoint x: 336, startPoint y: 112, endPoint x: 425, endPoint y: 120, distance: 89.2
click at [425, 120] on div at bounding box center [351, 121] width 149 height 44
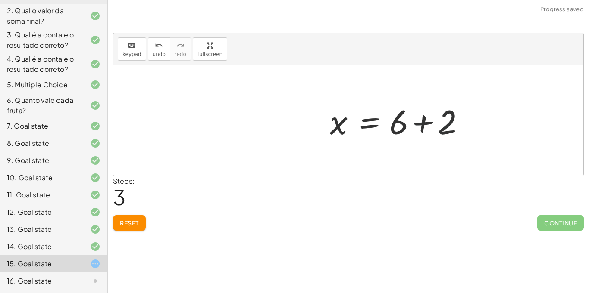
click at [423, 122] on div at bounding box center [399, 121] width 149 height 44
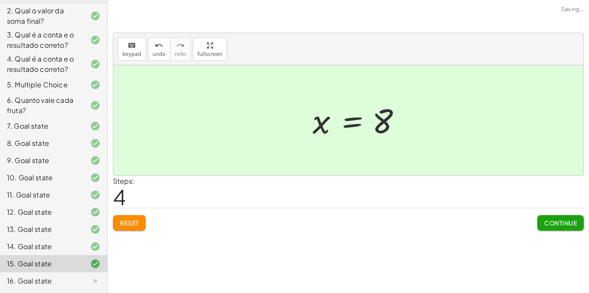
click at [552, 223] on span "Continue" at bounding box center [560, 223] width 33 height 8
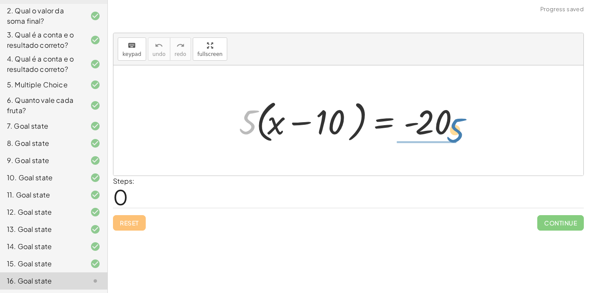
drag, startPoint x: 243, startPoint y: 128, endPoint x: 450, endPoint y: 139, distance: 207.1
click at [450, 139] on div at bounding box center [351, 121] width 234 height 50
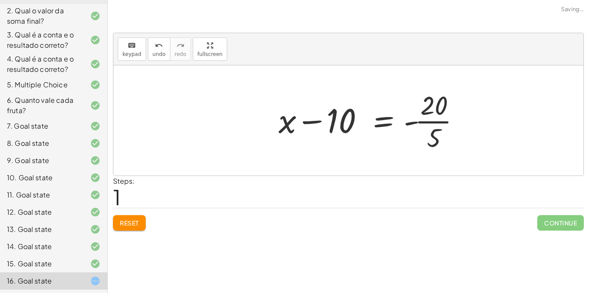
click at [421, 121] on div at bounding box center [372, 120] width 197 height 66
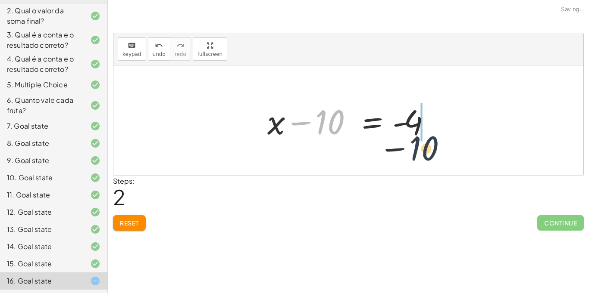
drag, startPoint x: 326, startPoint y: 121, endPoint x: 446, endPoint y: 147, distance: 122.2
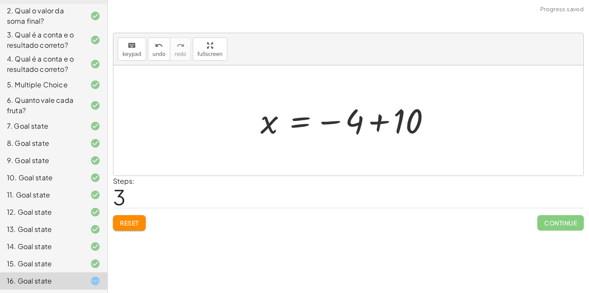
click at [367, 106] on div at bounding box center [351, 121] width 191 height 43
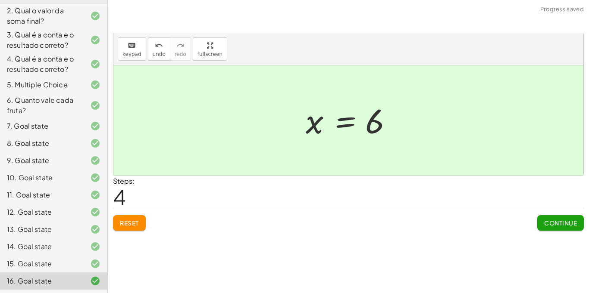
click at [550, 221] on span "Continue" at bounding box center [560, 223] width 33 height 8
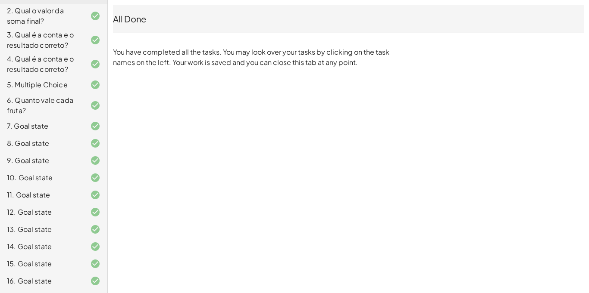
click at [48, 101] on div "6. Quanto vale cada fruta?" at bounding box center [41, 105] width 69 height 21
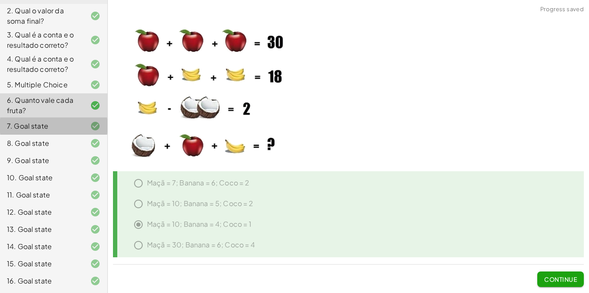
click at [44, 121] on div "7. Goal state" at bounding box center [41, 126] width 69 height 10
